Goal: Task Accomplishment & Management: Manage account settings

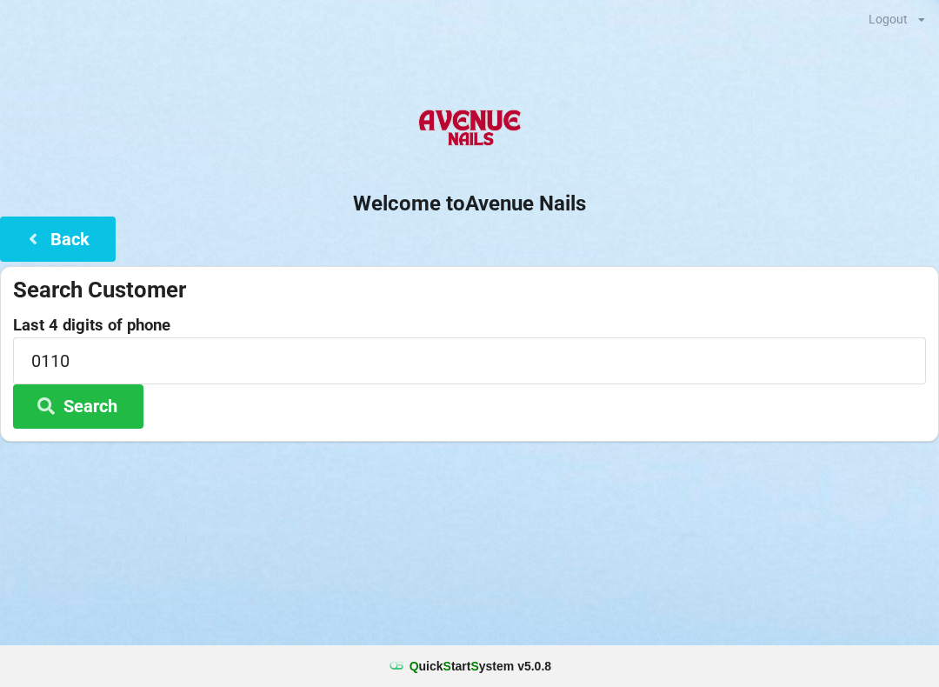
scroll to position [66, 0]
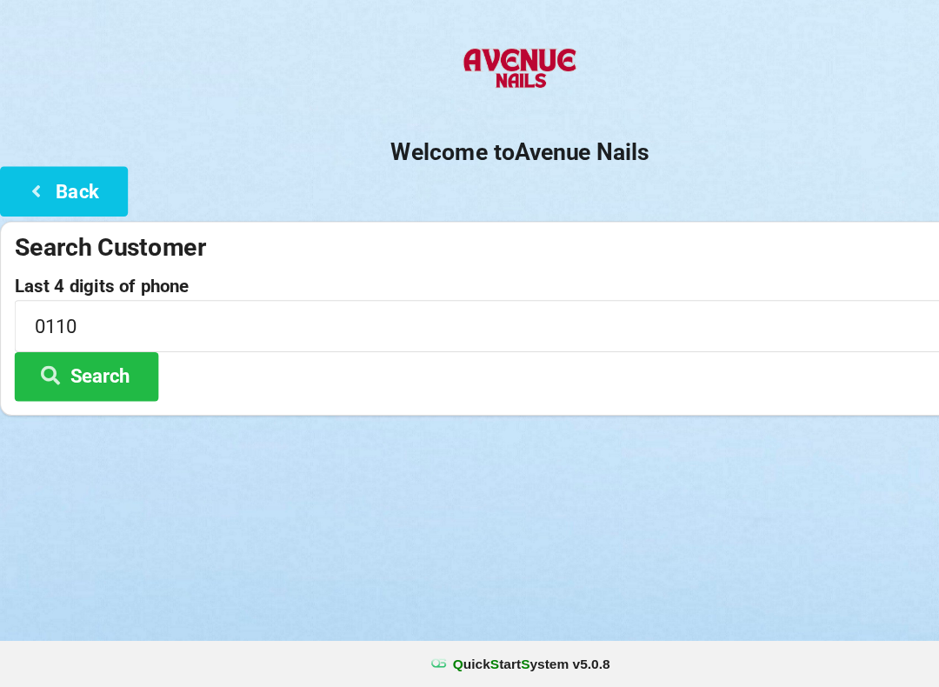
click at [75, 317] on label "Last 4 digits of phone" at bounding box center [469, 325] width 913 height 17
click at [114, 276] on div "Search Customer" at bounding box center [469, 290] width 913 height 29
click at [171, 276] on div "Search Customer" at bounding box center [469, 290] width 913 height 29
click at [42, 230] on icon at bounding box center [33, 237] width 21 height 15
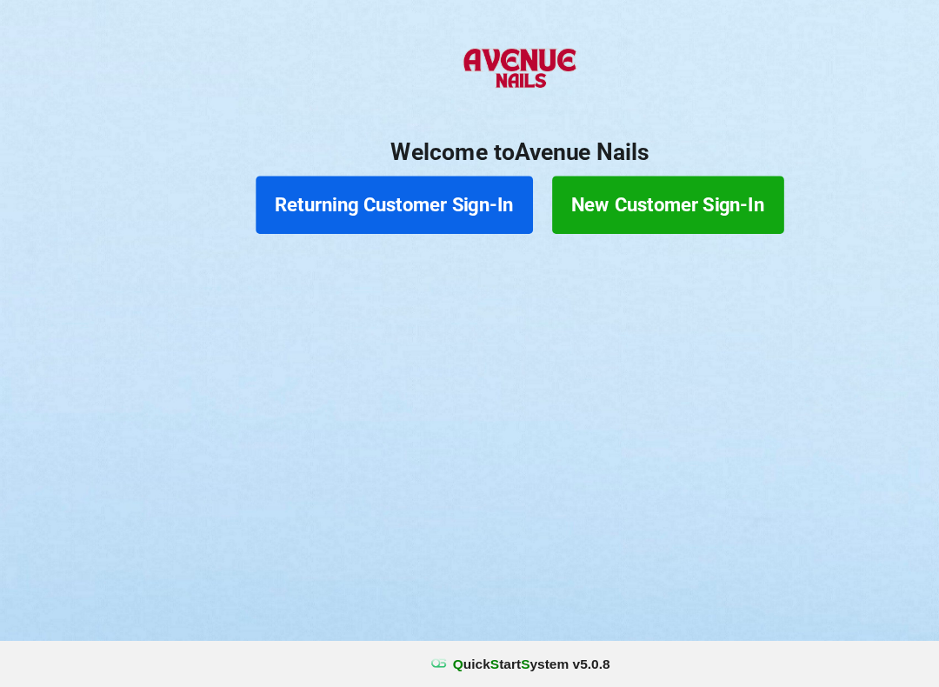
click at [369, 225] on button "Returning Customer Sign-In" at bounding box center [356, 251] width 250 height 52
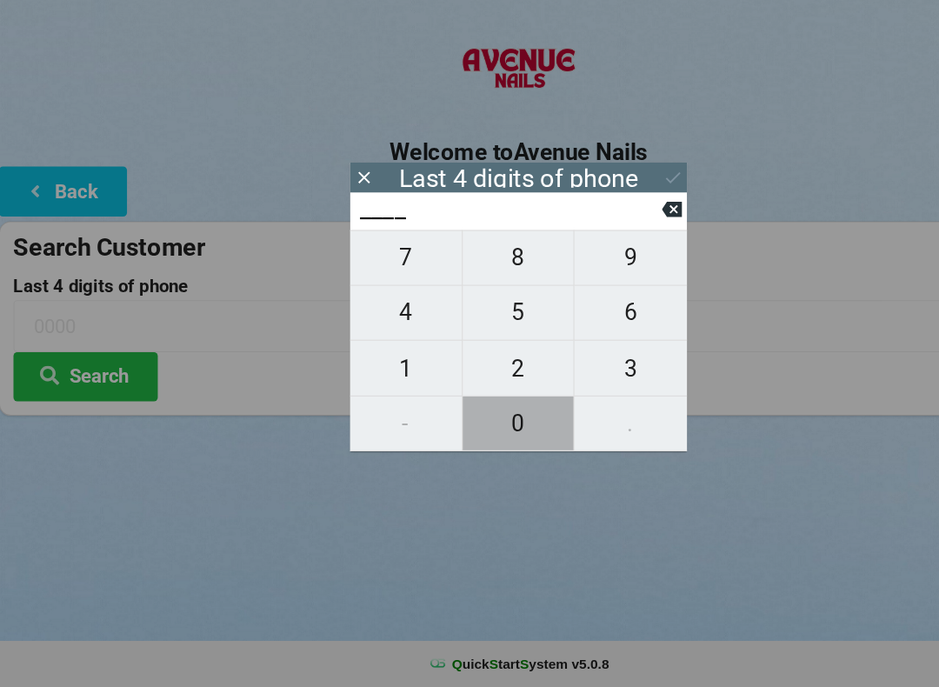
click at [457, 431] on span "0" at bounding box center [469, 449] width 101 height 37
type input "0___"
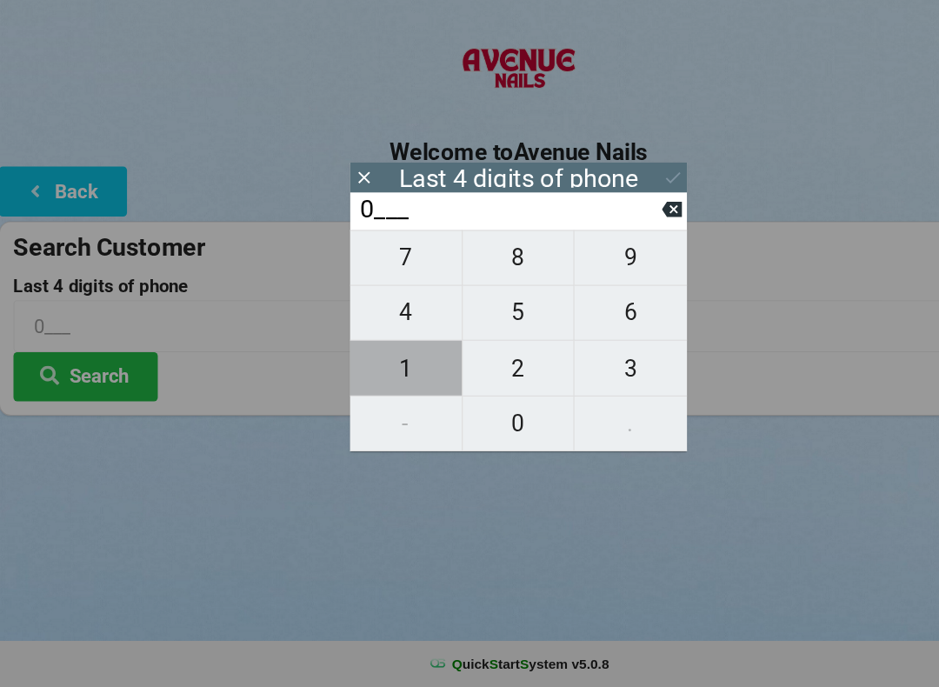
click at [363, 381] on span "1" at bounding box center [367, 399] width 101 height 37
type input "01__"
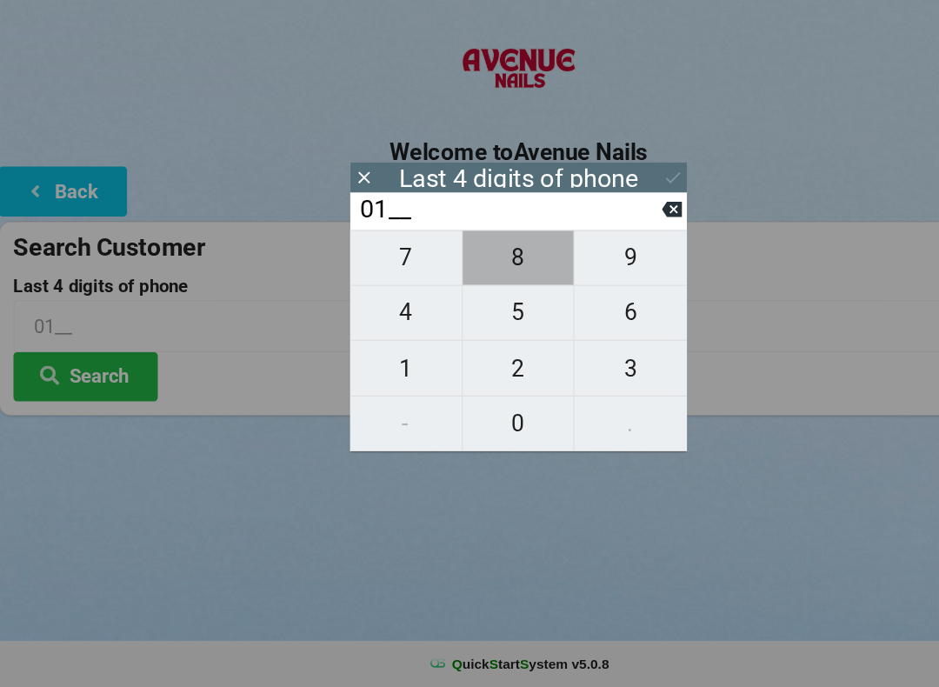
click at [464, 281] on span "8" at bounding box center [469, 299] width 101 height 37
type input "018_"
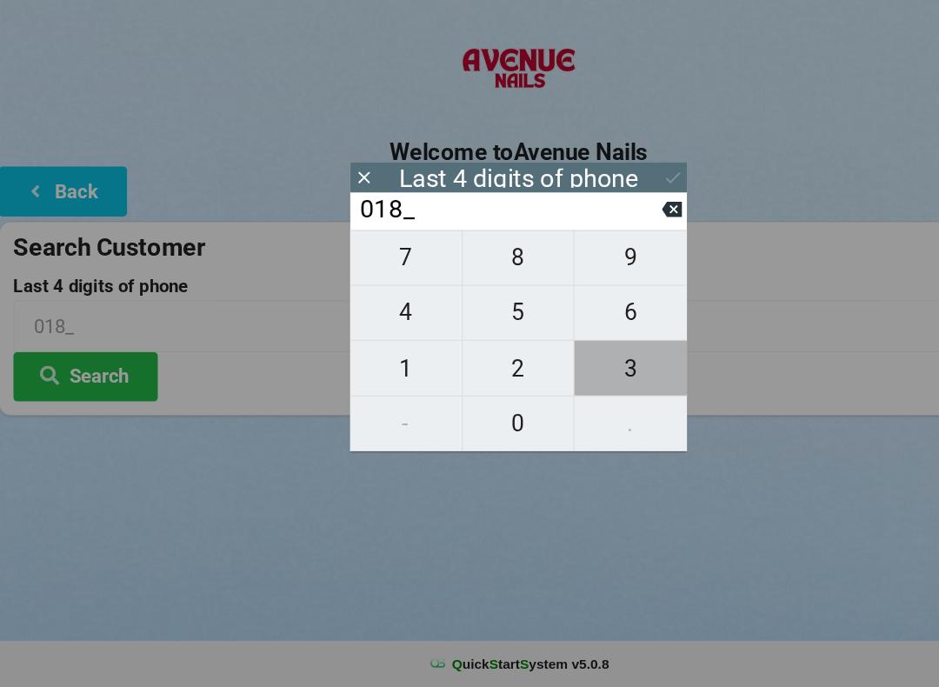
click at [563, 381] on span "3" at bounding box center [571, 399] width 102 height 37
type input "0183"
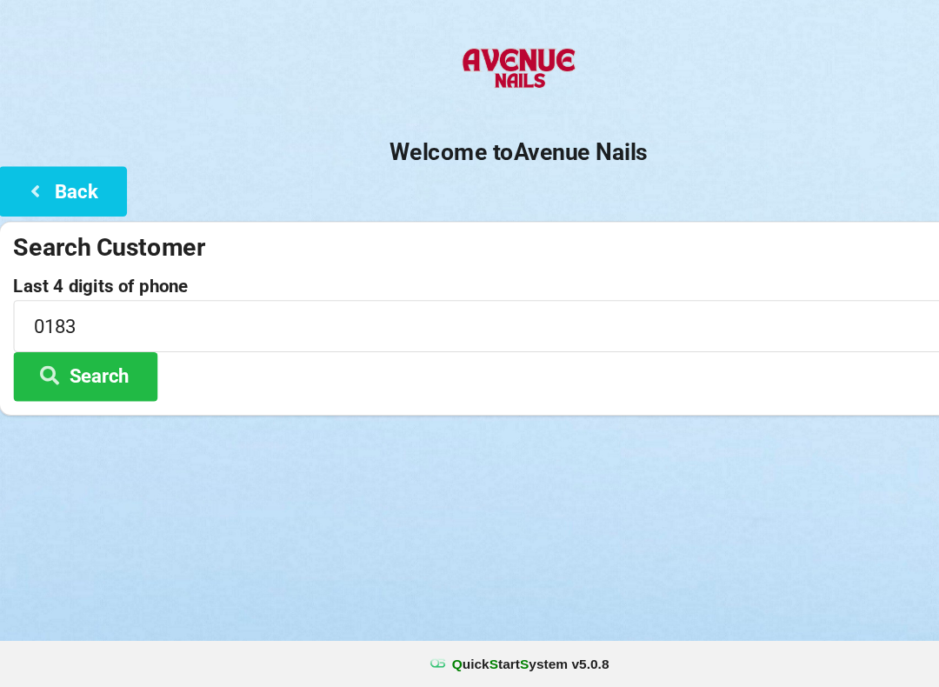
click at [99, 384] on button "Search" at bounding box center [78, 406] width 130 height 44
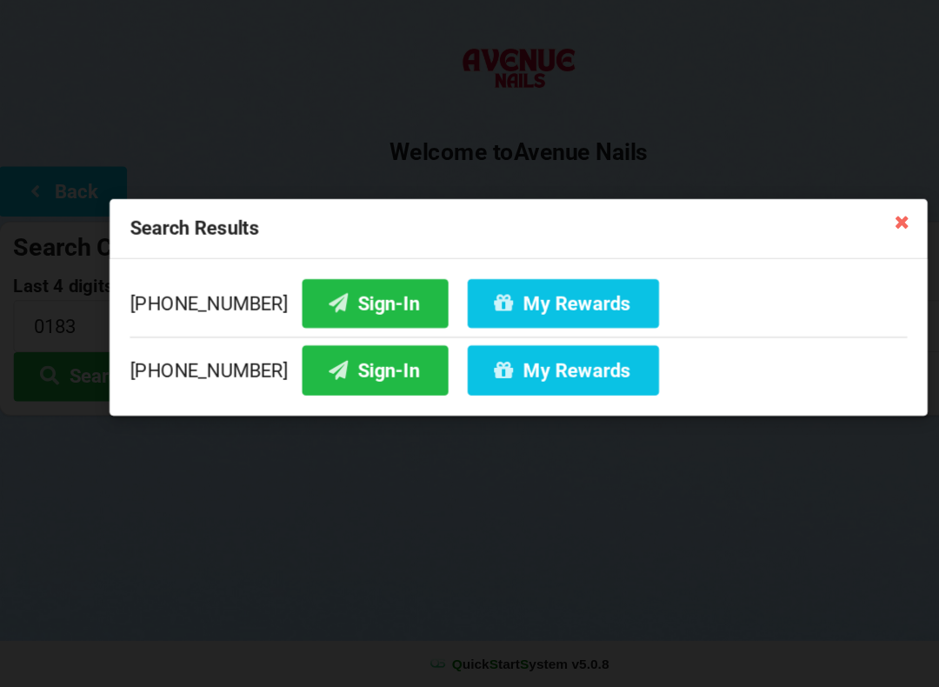
click at [311, 317] on button "Sign-In" at bounding box center [340, 339] width 132 height 44
